Goal: Task Accomplishment & Management: Use online tool/utility

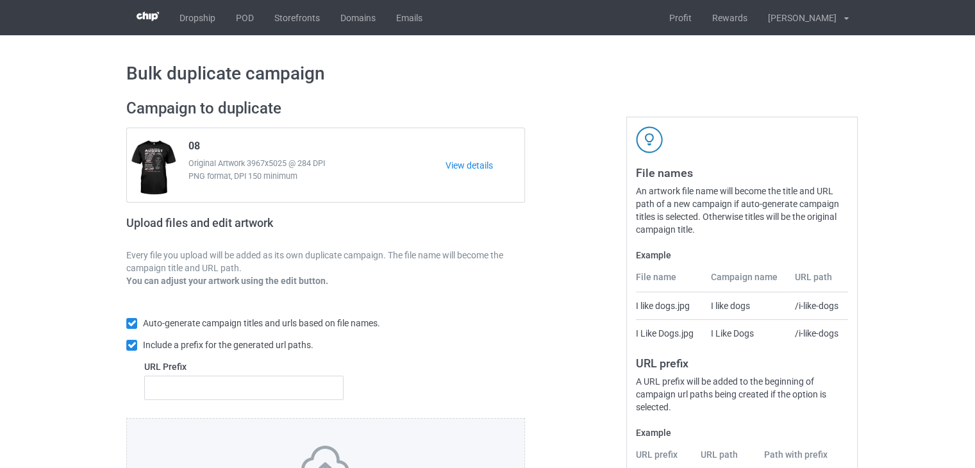
scroll to position [155, 0]
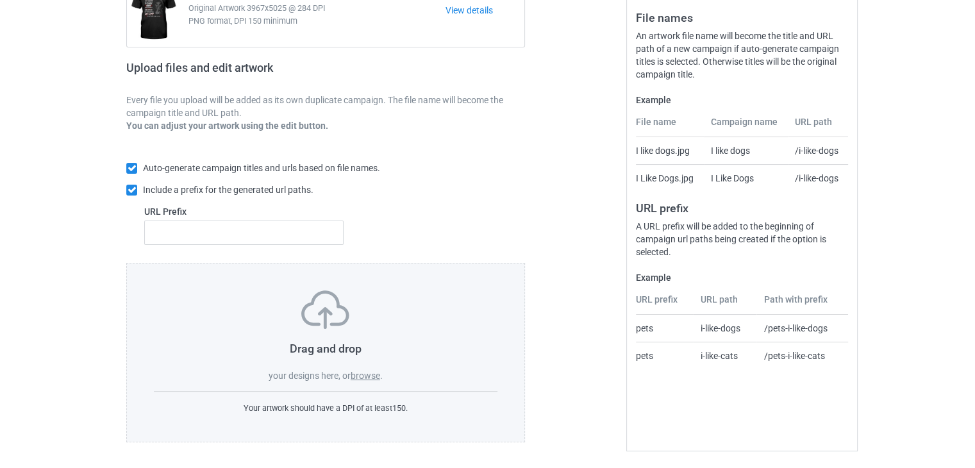
click at [354, 370] on label "browse" at bounding box center [365, 375] width 29 height 10
click at [0, 0] on input "browse" at bounding box center [0, 0] width 0 height 0
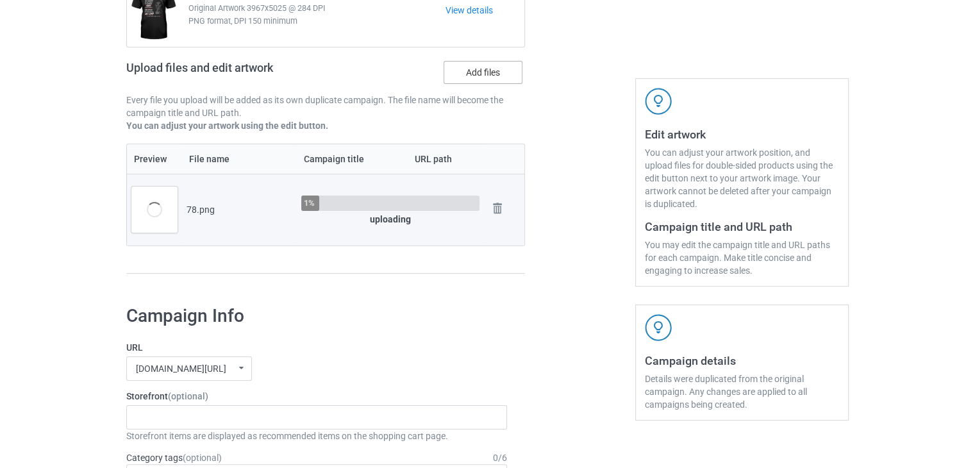
click at [469, 72] on label "Add files" at bounding box center [482, 72] width 79 height 23
click at [0, 0] on input "Add files" at bounding box center [0, 0] width 0 height 0
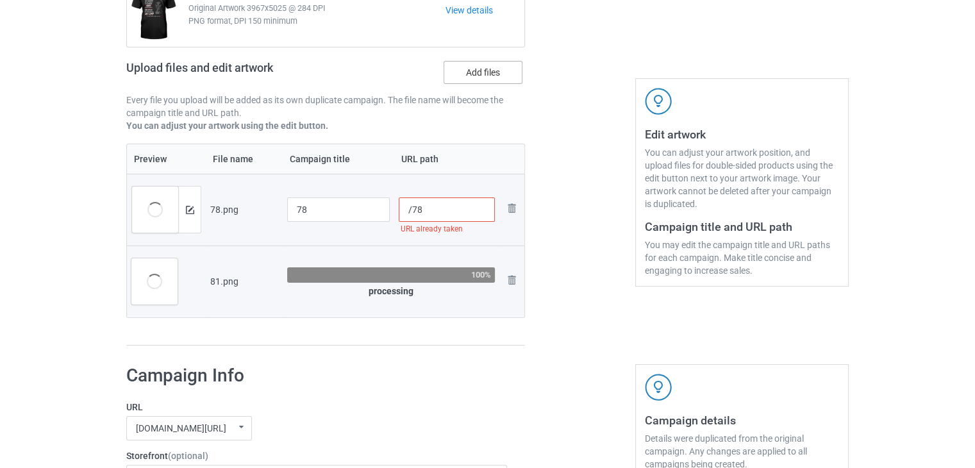
click at [486, 65] on label "Add files" at bounding box center [482, 72] width 79 height 23
click at [0, 0] on input "Add files" at bounding box center [0, 0] width 0 height 0
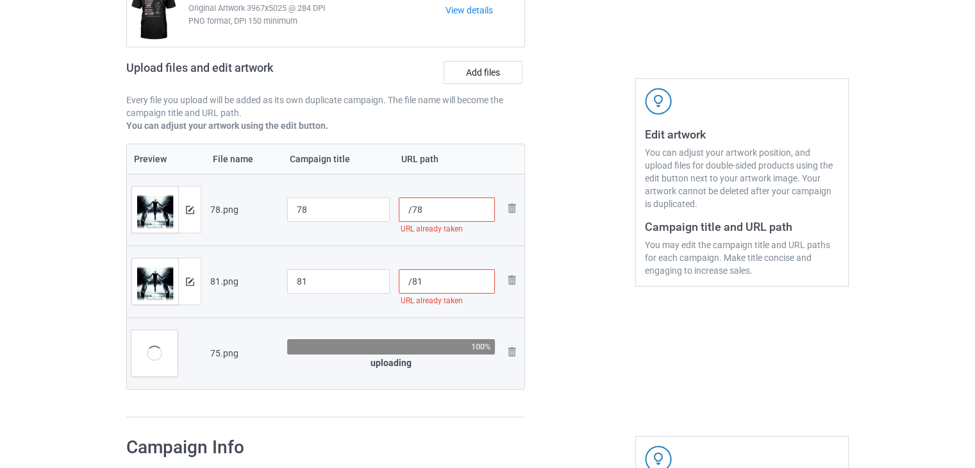
click at [411, 212] on input "/78" at bounding box center [447, 209] width 97 height 24
paste input "sku07-119-61"
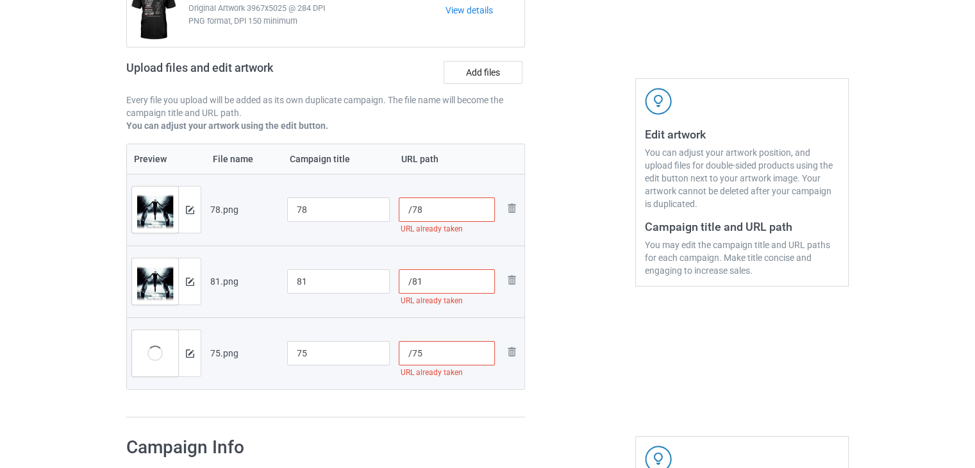
click at [413, 206] on input "/78" at bounding box center [447, 209] width 97 height 24
click at [434, 211] on input "/78" at bounding box center [447, 209] width 97 height 24
click at [410, 206] on input "/78" at bounding box center [447, 209] width 97 height 24
paste input "sku07-119-61"
type input "/sku07-119-6178"
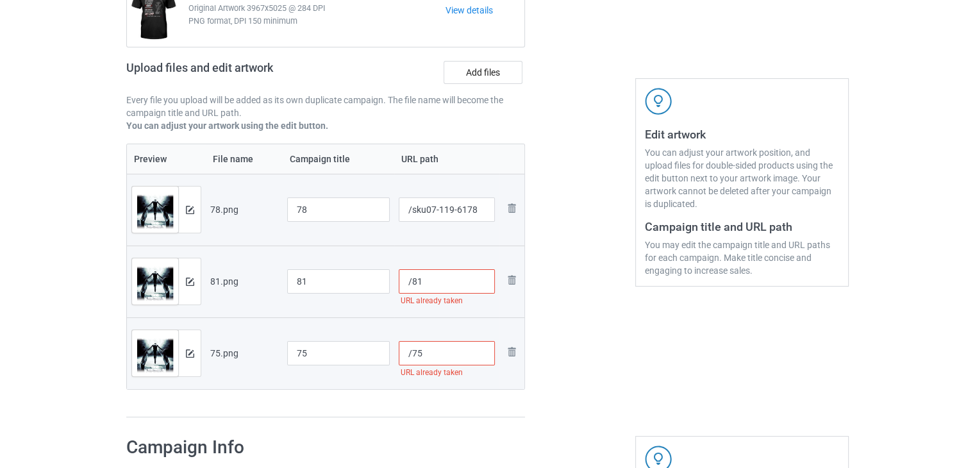
click at [411, 283] on input "/81" at bounding box center [447, 281] width 97 height 24
paste input "sku07-119-61"
type input "/sku07-119-6181"
click at [412, 349] on input "/75" at bounding box center [447, 353] width 97 height 24
paste input "sku07-119-61"
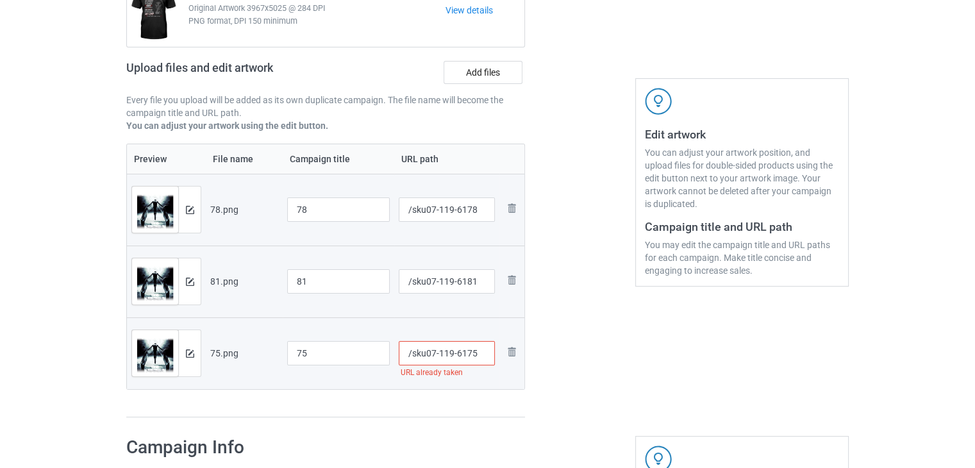
type input "/sku07-119-6175"
click at [587, 344] on div at bounding box center [580, 181] width 92 height 492
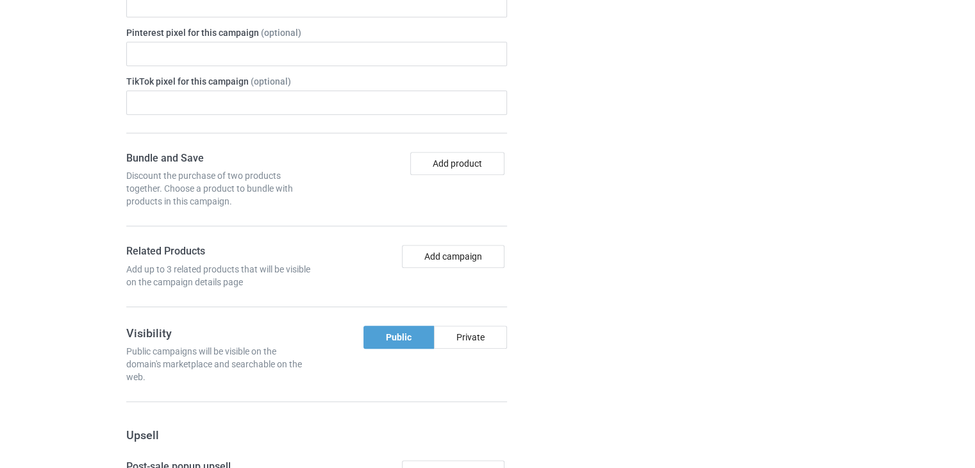
scroll to position [1305, 0]
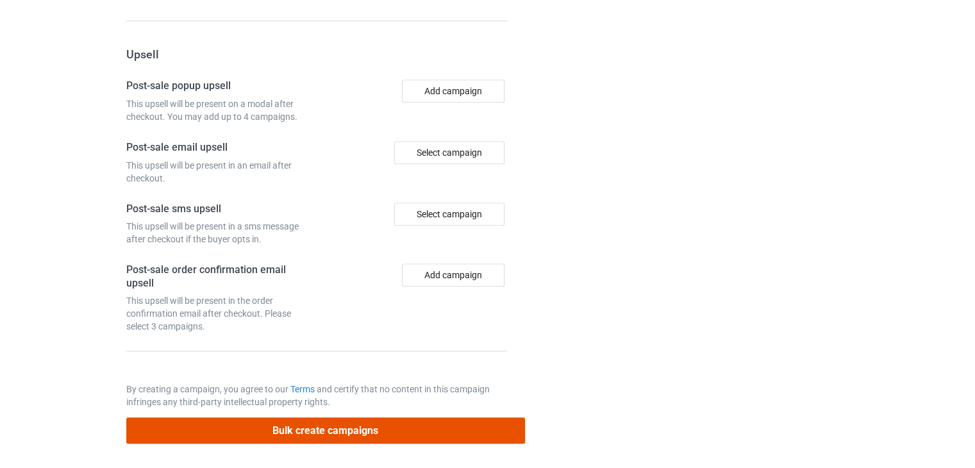
click at [477, 429] on button "Bulk create campaigns" at bounding box center [325, 430] width 399 height 26
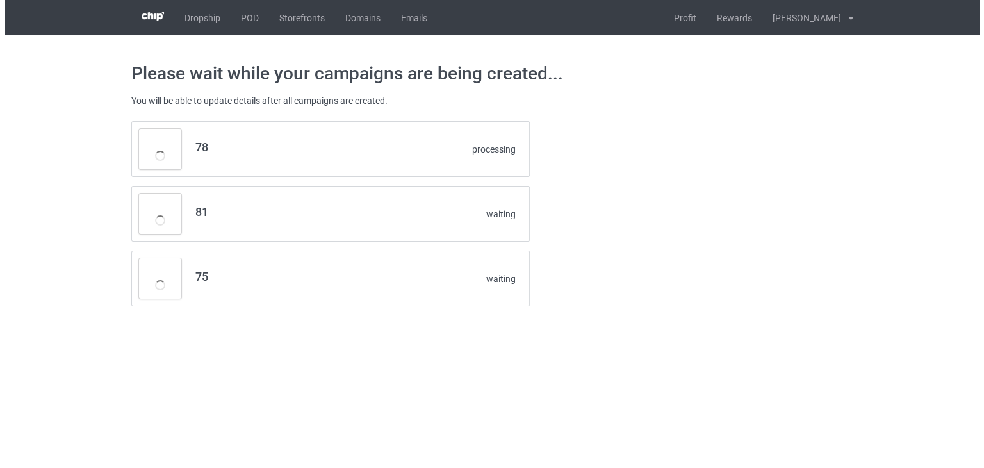
scroll to position [0, 0]
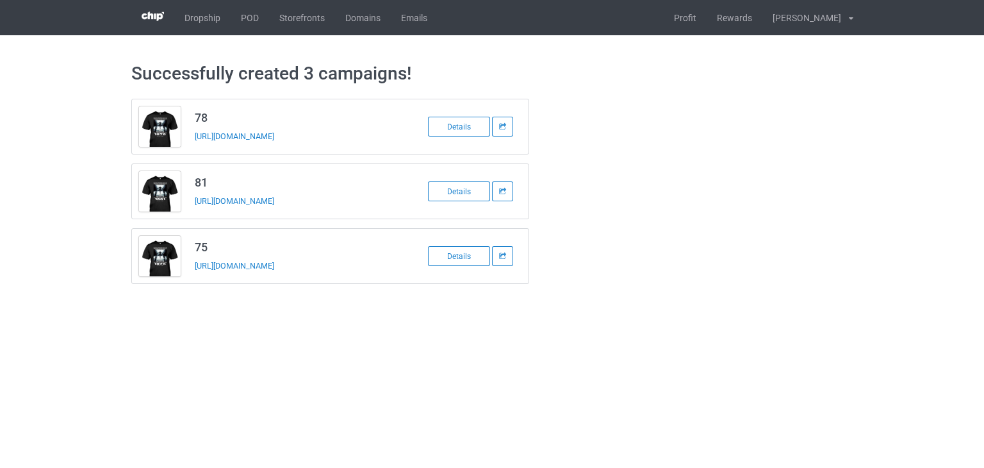
drag, startPoint x: 356, startPoint y: 265, endPoint x: 190, endPoint y: 267, distance: 166.0
click at [190, 267] on td "75 [URL][DOMAIN_NAME]" at bounding box center [296, 256] width 217 height 54
copy link "[URL][DOMAIN_NAME]"
drag, startPoint x: 349, startPoint y: 134, endPoint x: 194, endPoint y: 138, distance: 155.8
click at [194, 138] on td "78 [URL][DOMAIN_NAME]" at bounding box center [296, 126] width 217 height 54
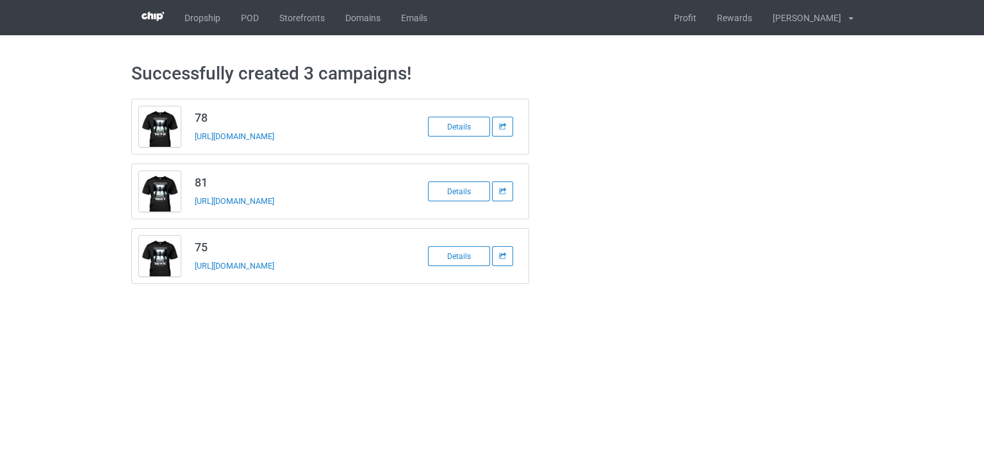
copy link "[URL][DOMAIN_NAME]"
click at [317, 333] on body "Dropship POD Storefronts Domains Emails Profit Rewards [PERSON_NAME] Long Setti…" at bounding box center [492, 234] width 984 height 468
drag, startPoint x: 368, startPoint y: 205, endPoint x: 248, endPoint y: 199, distance: 120.0
click at [243, 198] on div "[URL][DOMAIN_NAME]" at bounding box center [284, 200] width 179 height 13
click at [350, 325] on body "Dropship POD Storefronts Domains Emails Profit Rewards [PERSON_NAME] Long Setti…" at bounding box center [492, 234] width 984 height 468
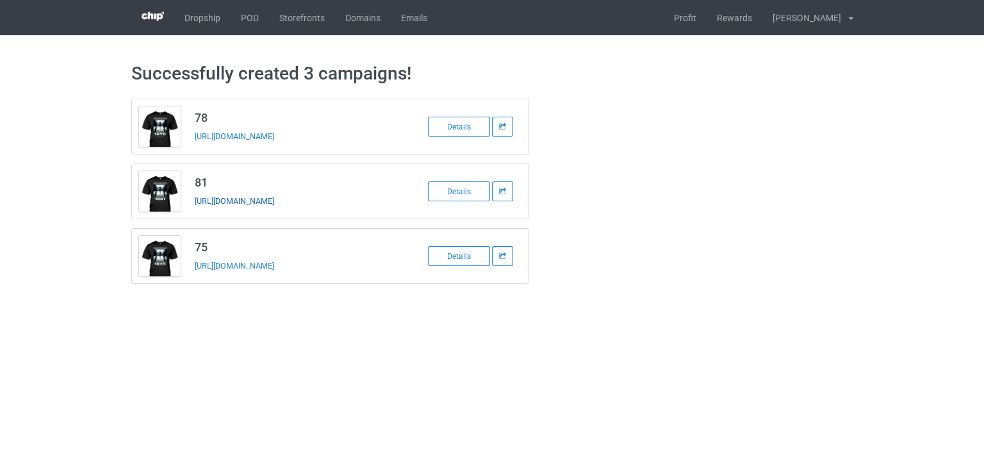
click at [274, 201] on link "[URL][DOMAIN_NAME]" at bounding box center [234, 201] width 79 height 10
